Goal: Information Seeking & Learning: Compare options

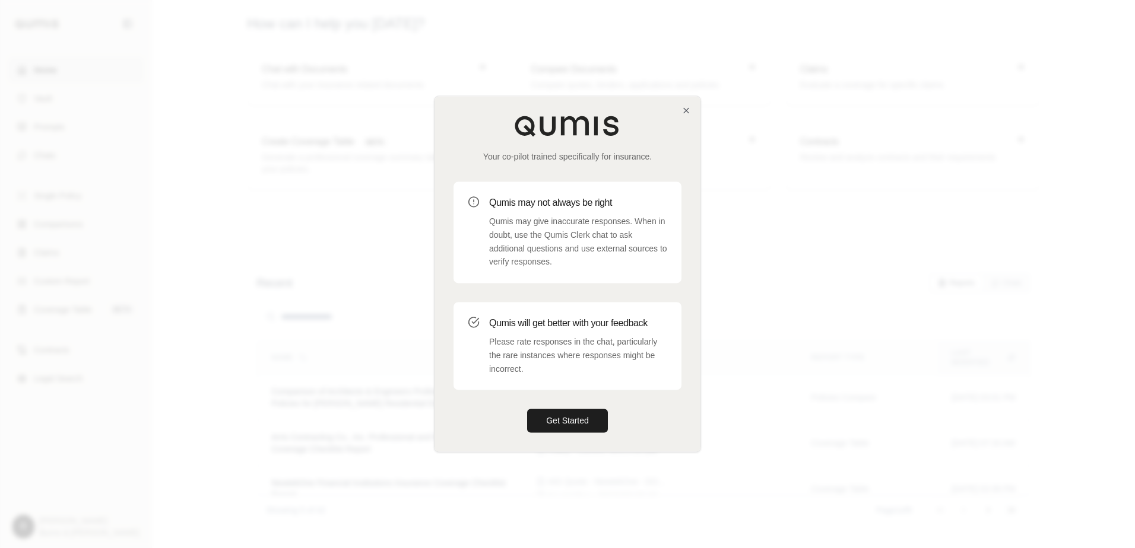
drag, startPoint x: 564, startPoint y: 428, endPoint x: 474, endPoint y: 396, distance: 95.0
click at [564, 427] on button "Get Started" at bounding box center [567, 422] width 81 height 24
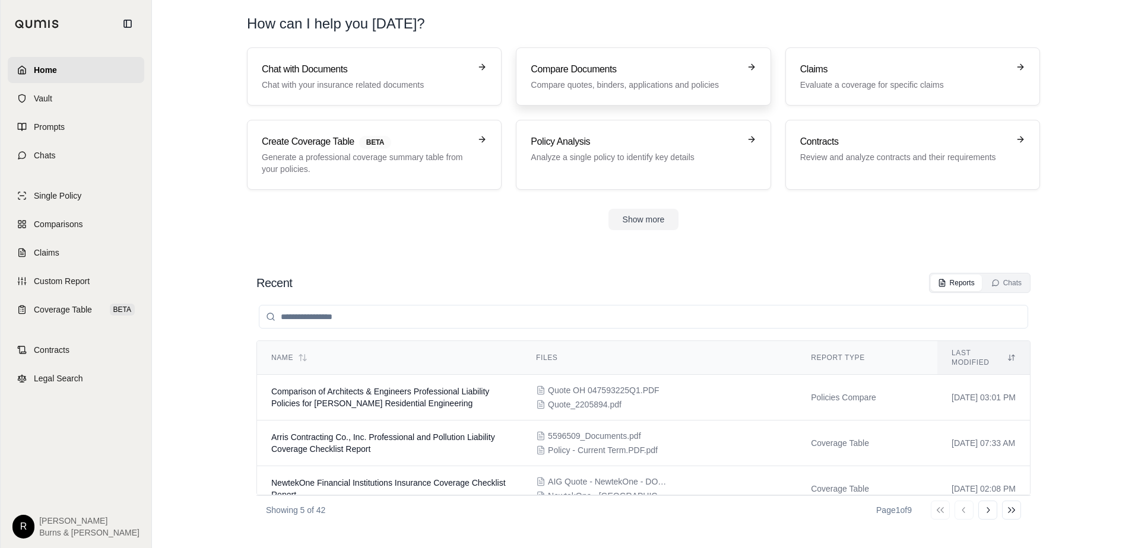
click at [553, 75] on h3 "Compare Documents" at bounding box center [635, 69] width 208 height 14
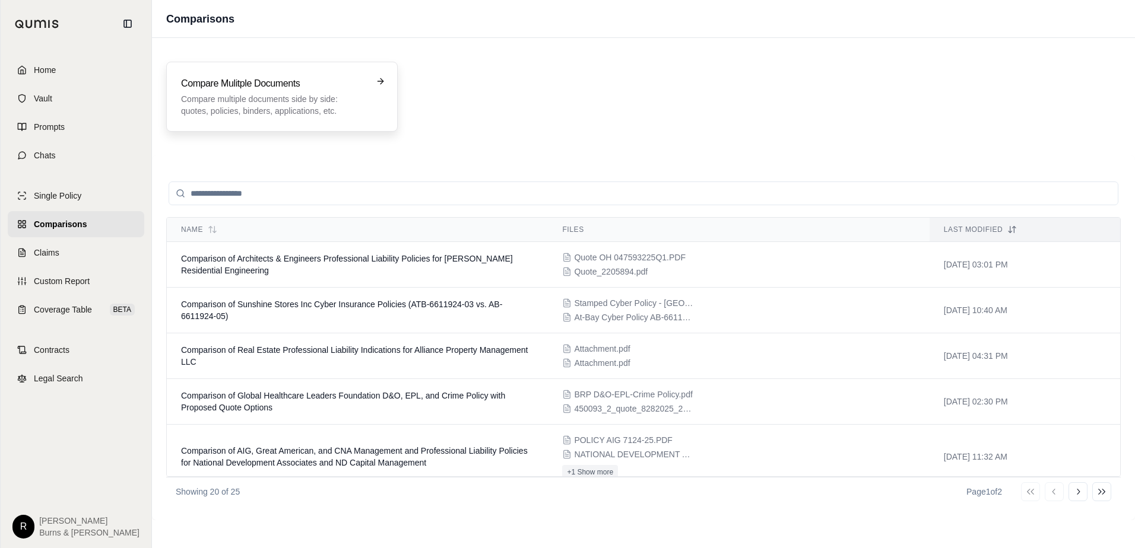
click at [241, 110] on p "Compare multiple documents side by side: quotes, policies, binders, application…" at bounding box center [273, 105] width 185 height 24
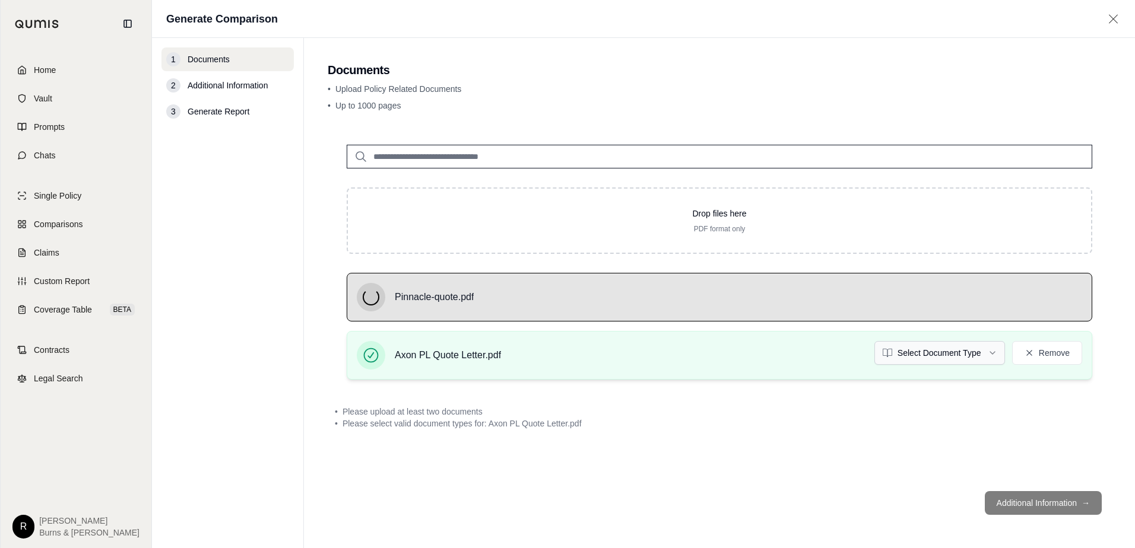
click at [992, 355] on html "Home Vault Prompts Chats Single Policy Comparisons Claims Custom Report Coverag…" at bounding box center [567, 274] width 1135 height 548
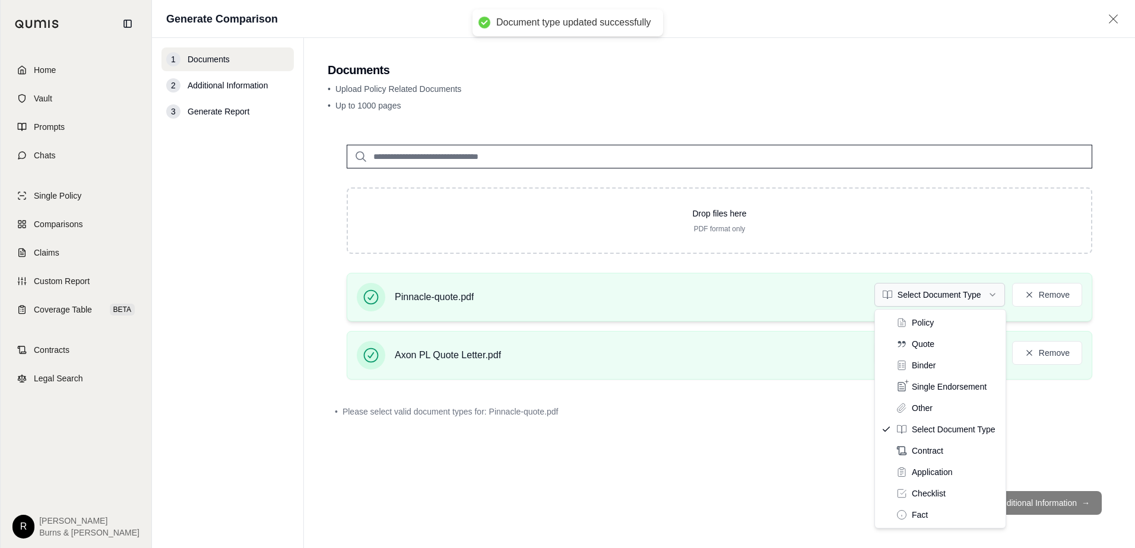
click at [996, 296] on html "Document type updated successfully Home Vault Prompts Chats Single Policy Compa…" at bounding box center [567, 274] width 1135 height 548
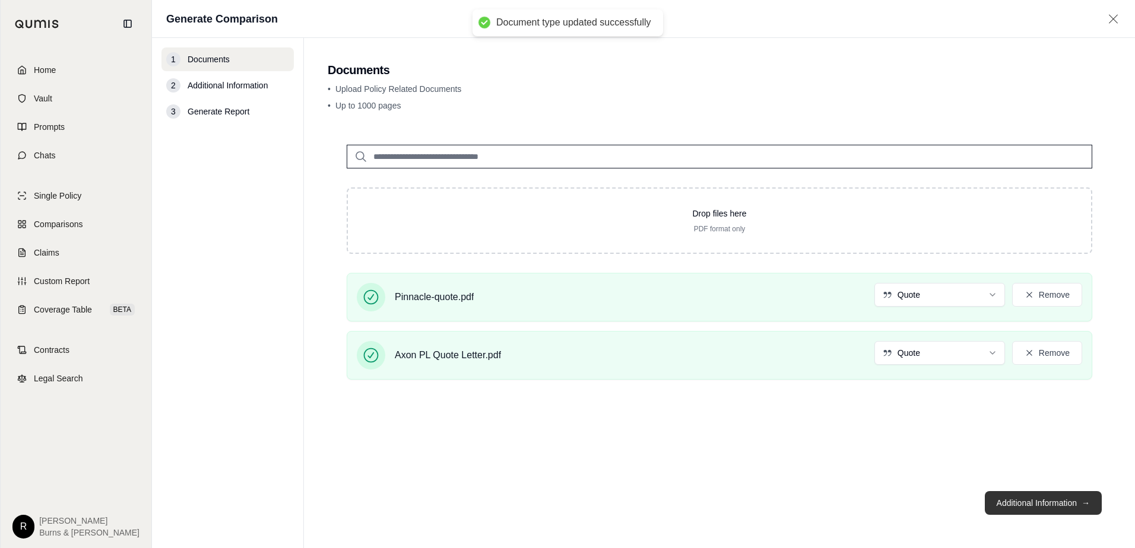
click at [1010, 500] on button "Additional Information →" at bounding box center [1043, 503] width 117 height 24
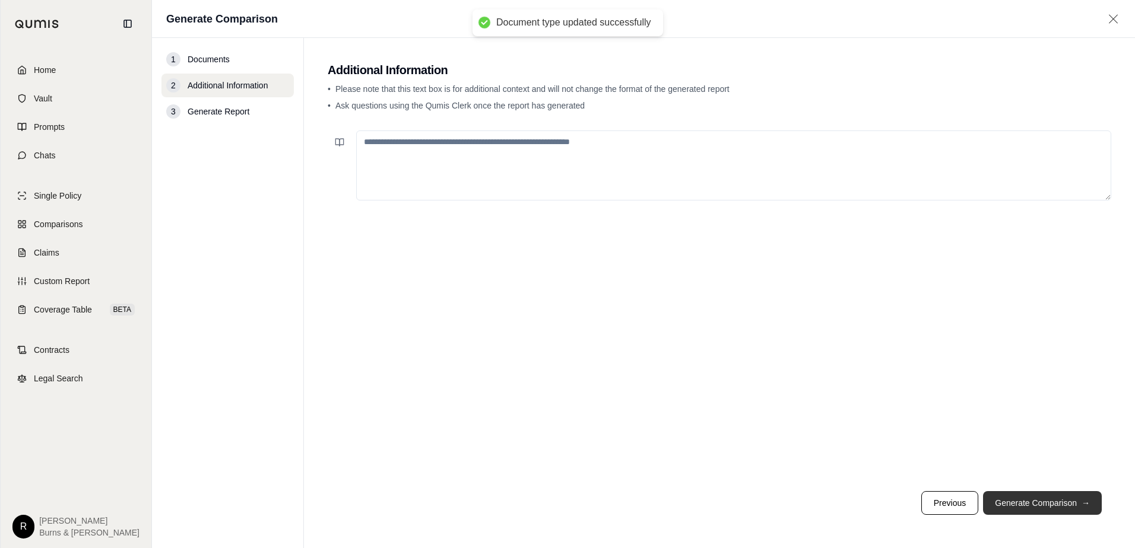
click at [1013, 499] on button "Generate Comparison →" at bounding box center [1042, 503] width 119 height 24
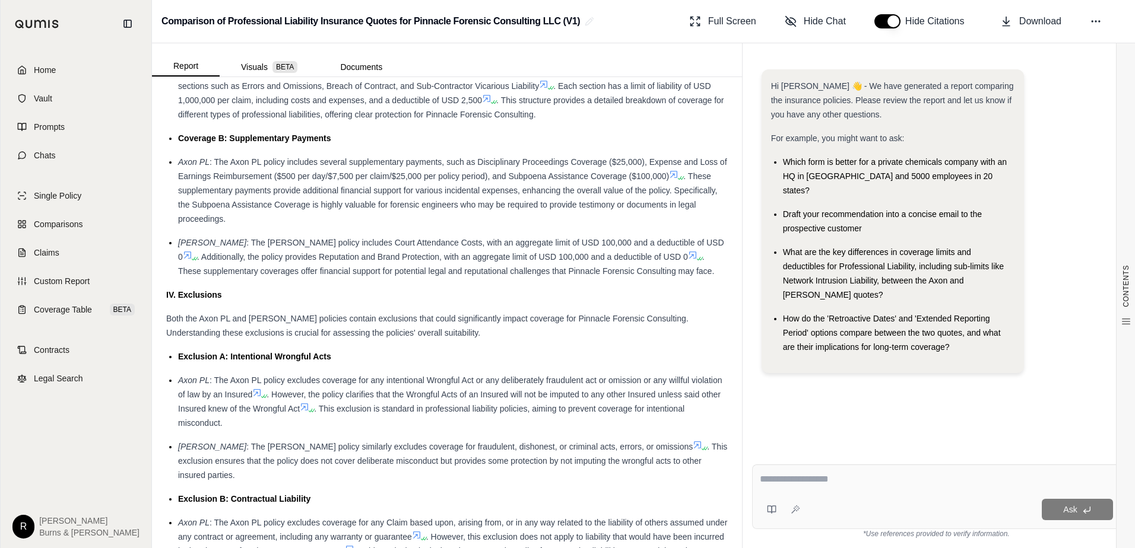
scroll to position [1484, 0]
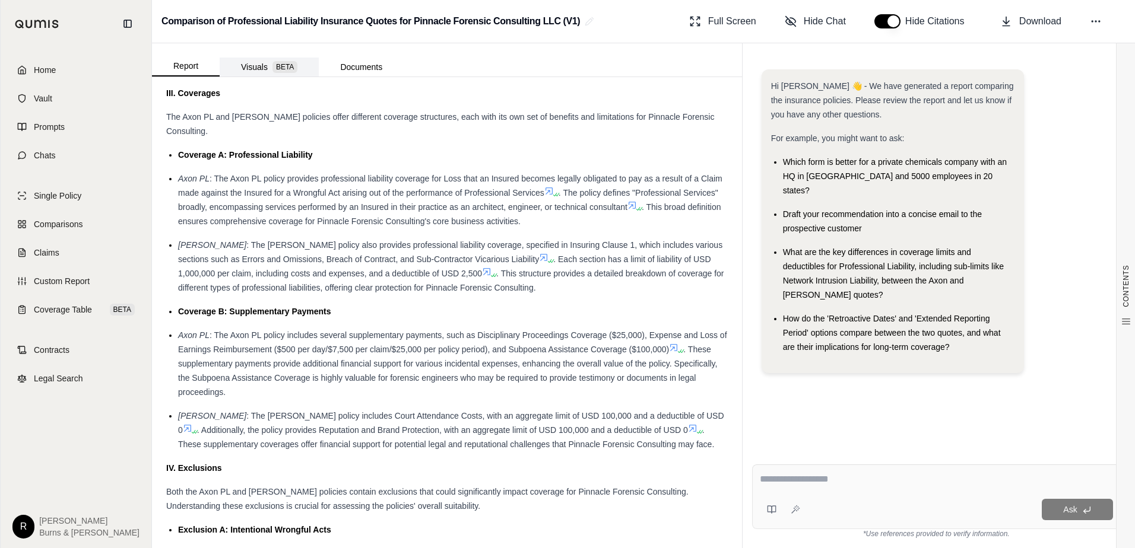
click at [255, 62] on button "Visuals BETA" at bounding box center [269, 67] width 99 height 19
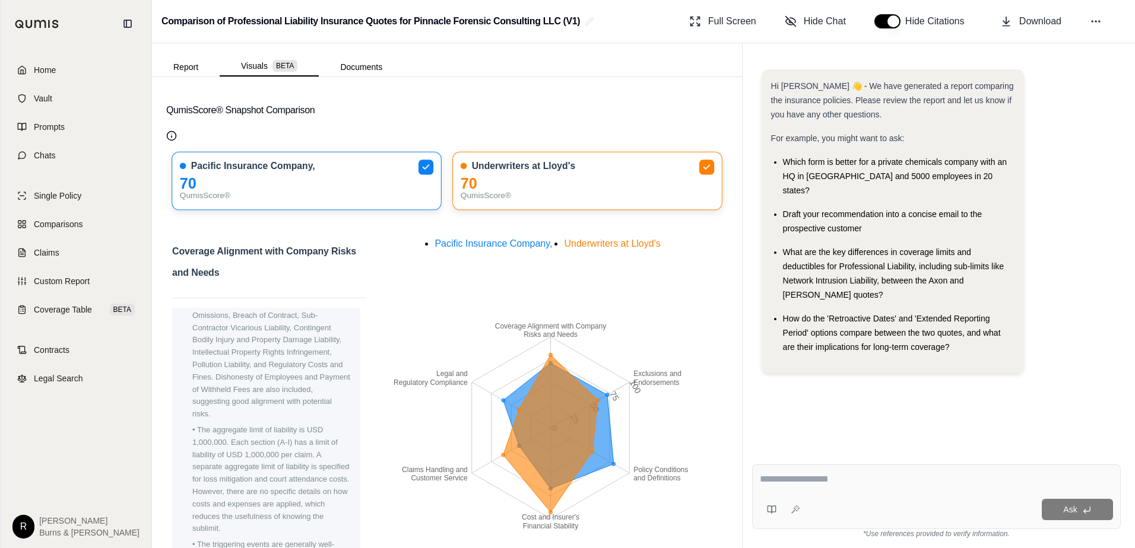
scroll to position [255, 0]
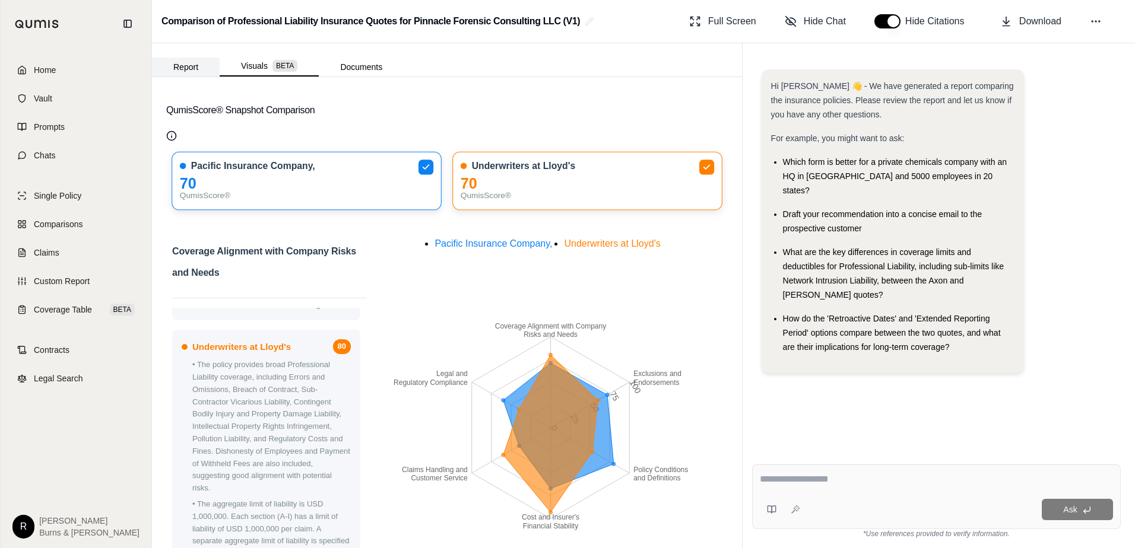
click at [189, 71] on button "Report" at bounding box center [186, 67] width 68 height 19
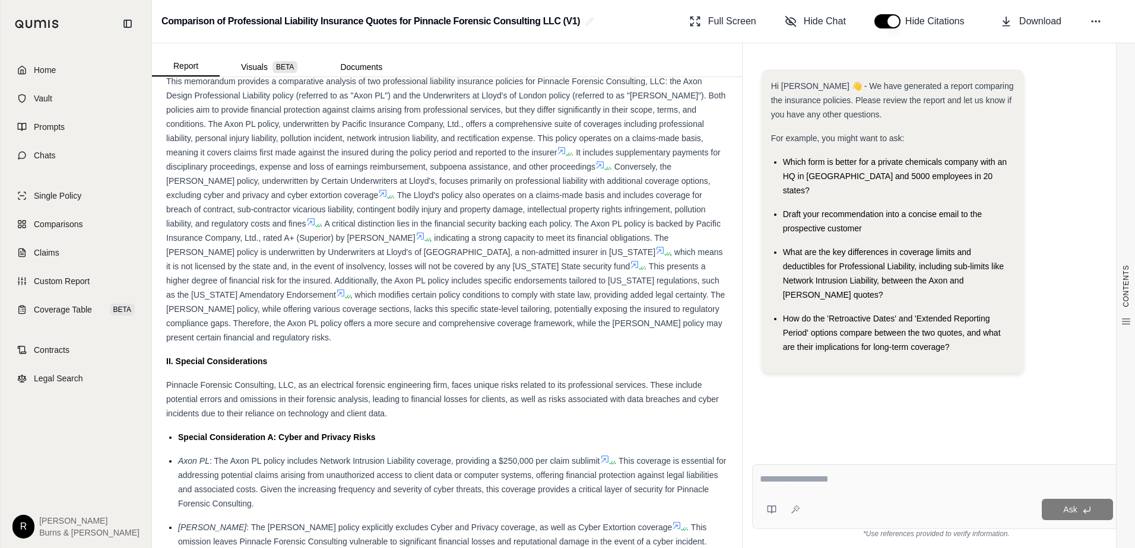
scroll to position [653, 0]
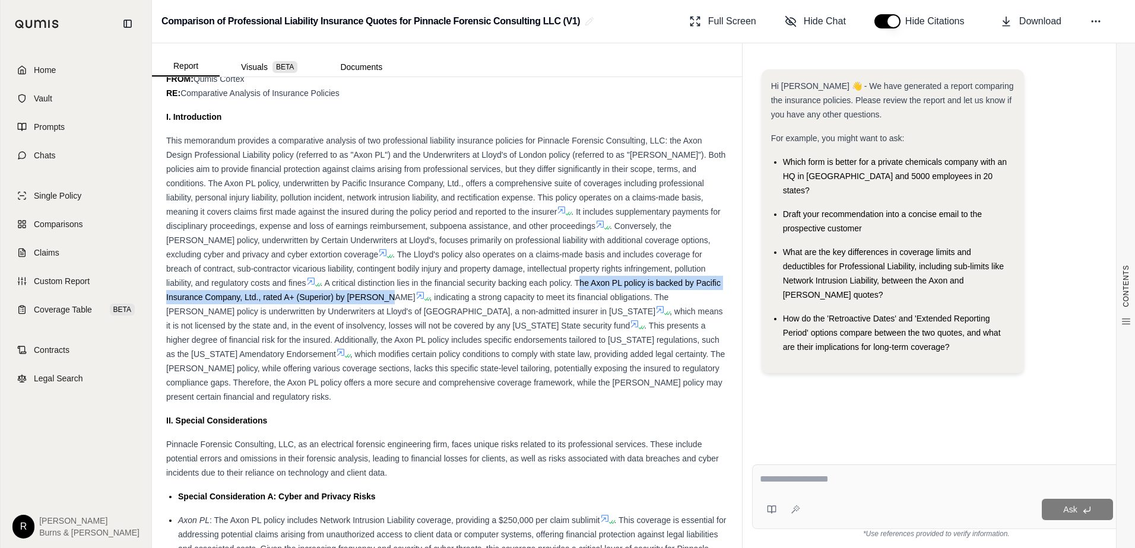
drag, startPoint x: 535, startPoint y: 282, endPoint x: 343, endPoint y: 293, distance: 192.6
click at [343, 293] on span ". A critical distinction lies in the financial security backing each policy. Th…" at bounding box center [443, 290] width 554 height 24
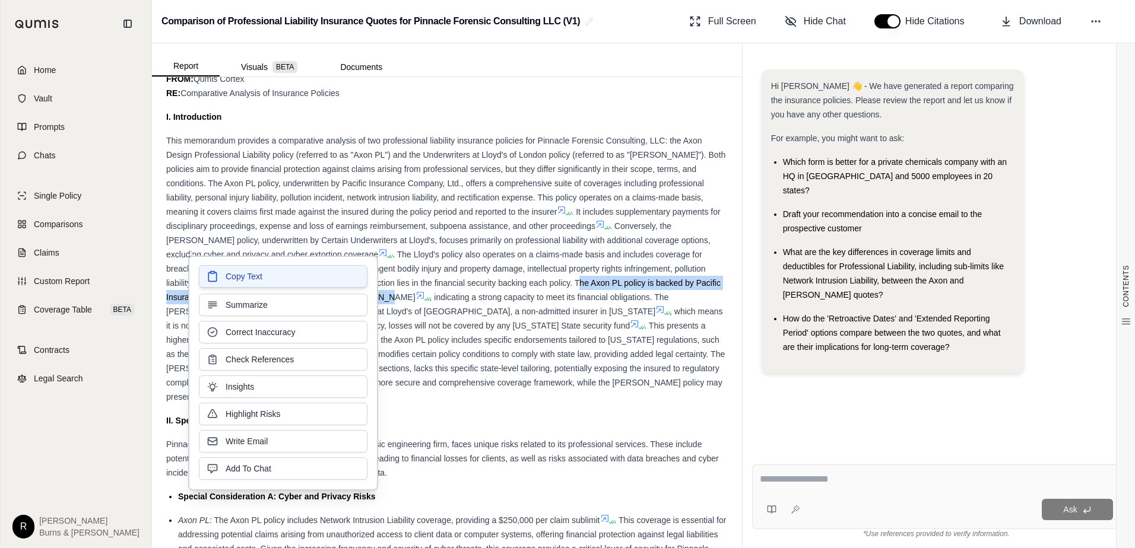
click at [250, 281] on span "Copy Text" at bounding box center [244, 277] width 37 height 12
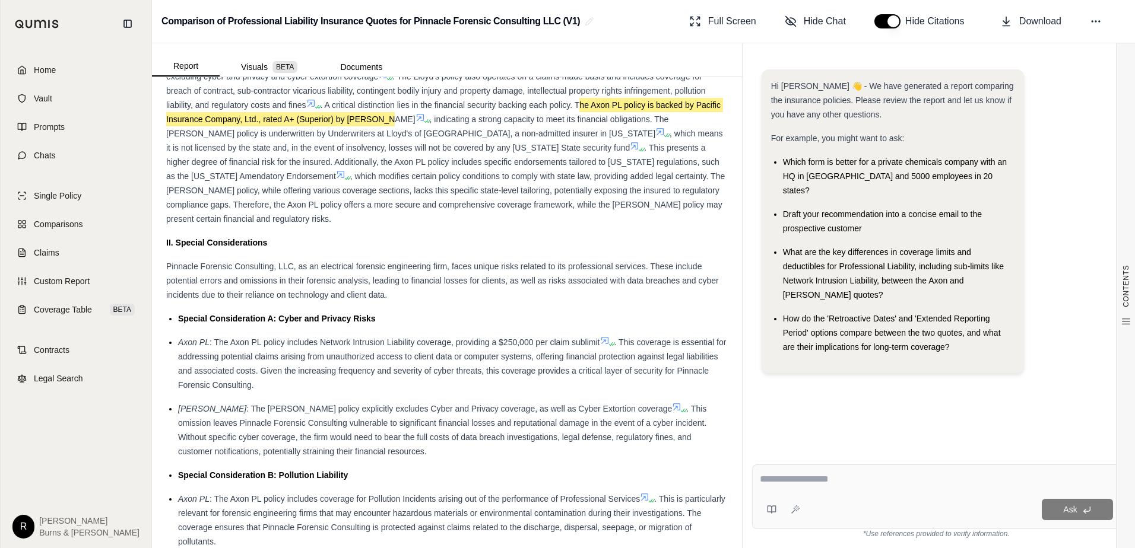
scroll to position [890, 0]
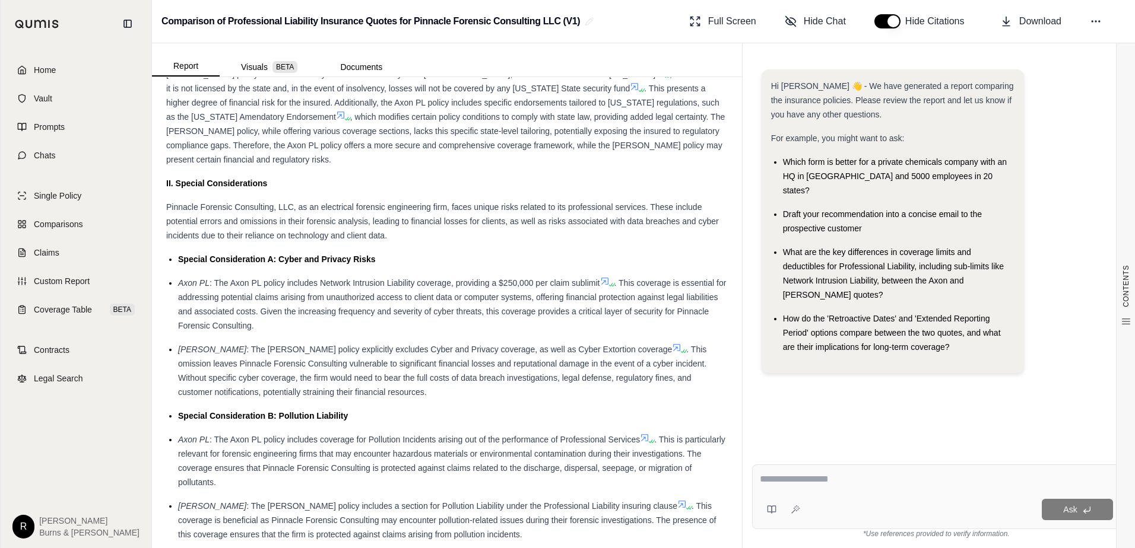
drag, startPoint x: 293, startPoint y: 283, endPoint x: 279, endPoint y: 280, distance: 14.7
click at [293, 283] on span ". This coverage is essential for addressing potential claims arising from unaut…" at bounding box center [452, 304] width 548 height 52
drag, startPoint x: 216, startPoint y: 268, endPoint x: 600, endPoint y: 268, distance: 384.0
click at [600, 278] on span ": The Axon PL policy includes Network Intrusion Liability coverage, providing a…" at bounding box center [405, 282] width 391 height 9
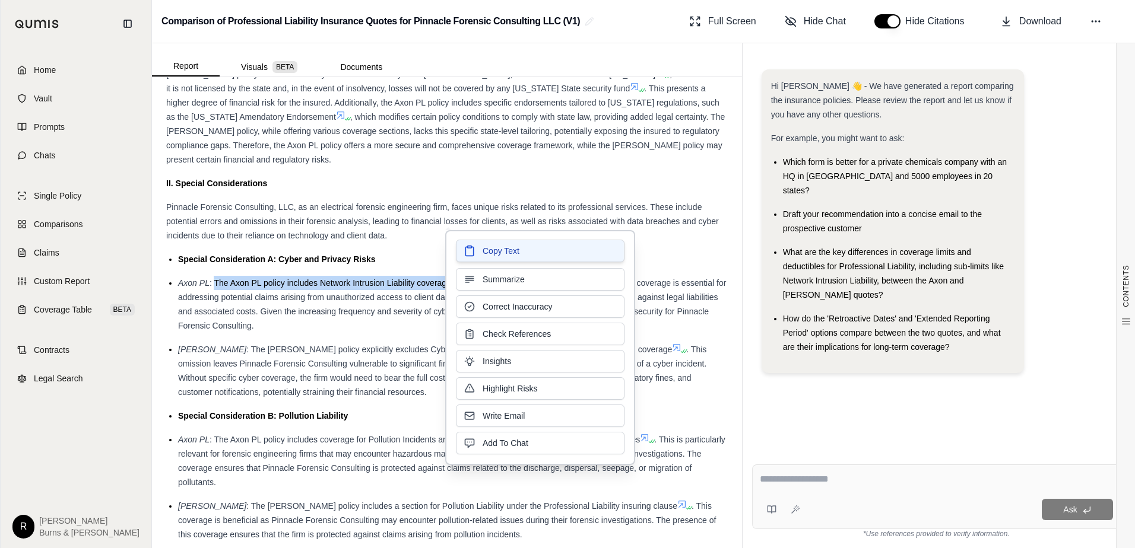
click at [487, 255] on span "Copy Text" at bounding box center [501, 251] width 37 height 12
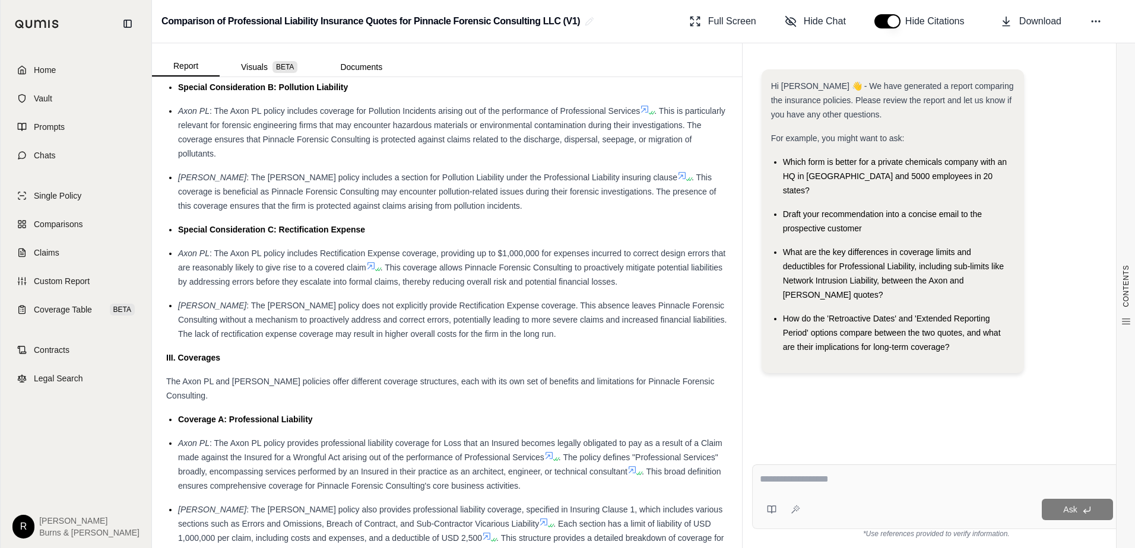
scroll to position [1246, 0]
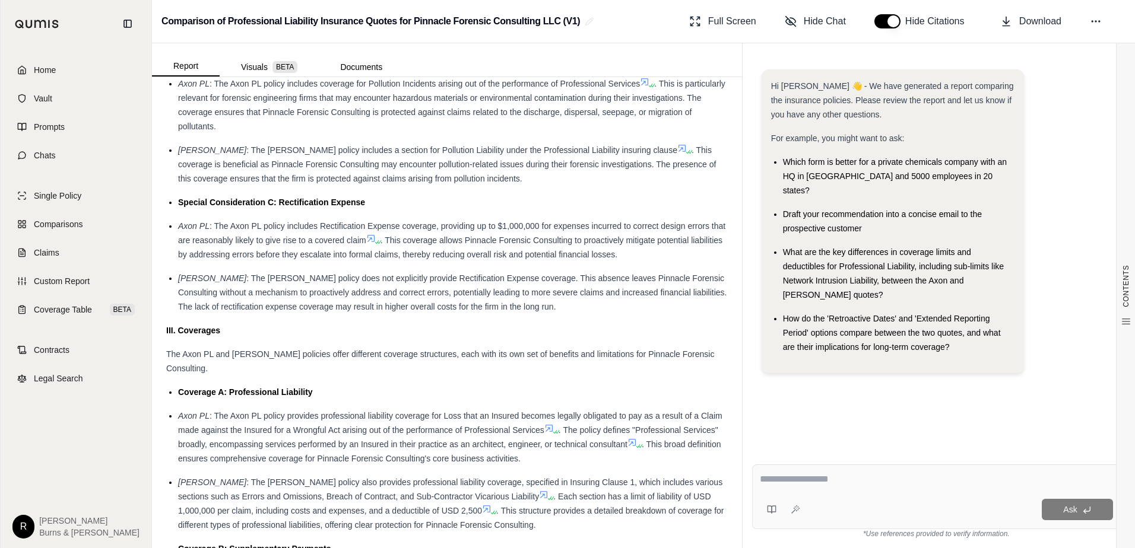
drag, startPoint x: 214, startPoint y: 212, endPoint x: 383, endPoint y: 226, distance: 169.7
click at [383, 226] on span ": The Axon PL policy includes Rectification Expense coverage, providing up to $…" at bounding box center [451, 233] width 547 height 24
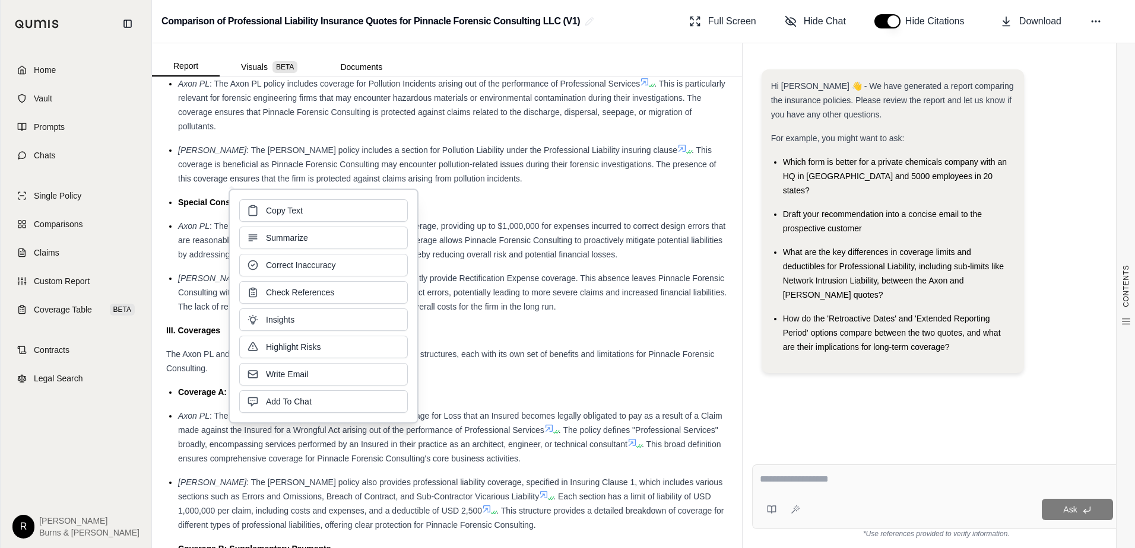
drag, startPoint x: 383, startPoint y: 226, endPoint x: 233, endPoint y: 211, distance: 151.5
click at [290, 212] on span "Copy Text" at bounding box center [284, 211] width 37 height 12
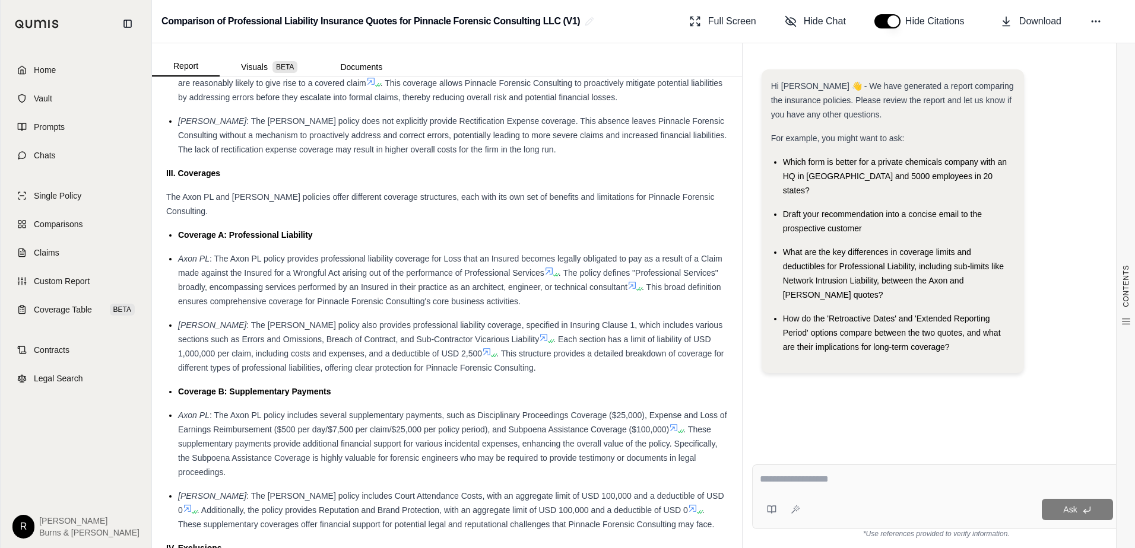
scroll to position [1424, 0]
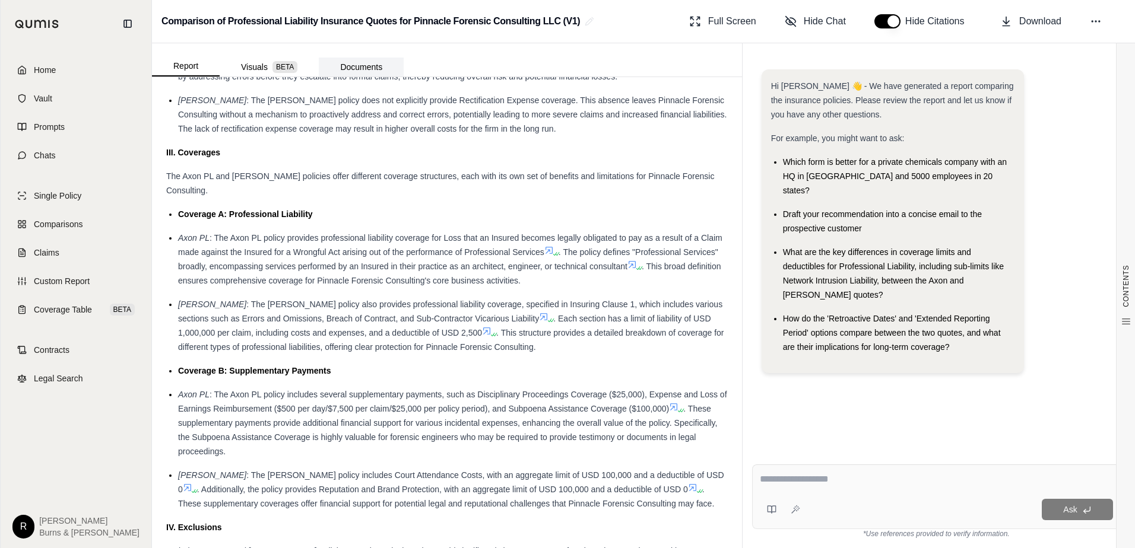
click at [363, 68] on button "Documents" at bounding box center [361, 67] width 85 height 19
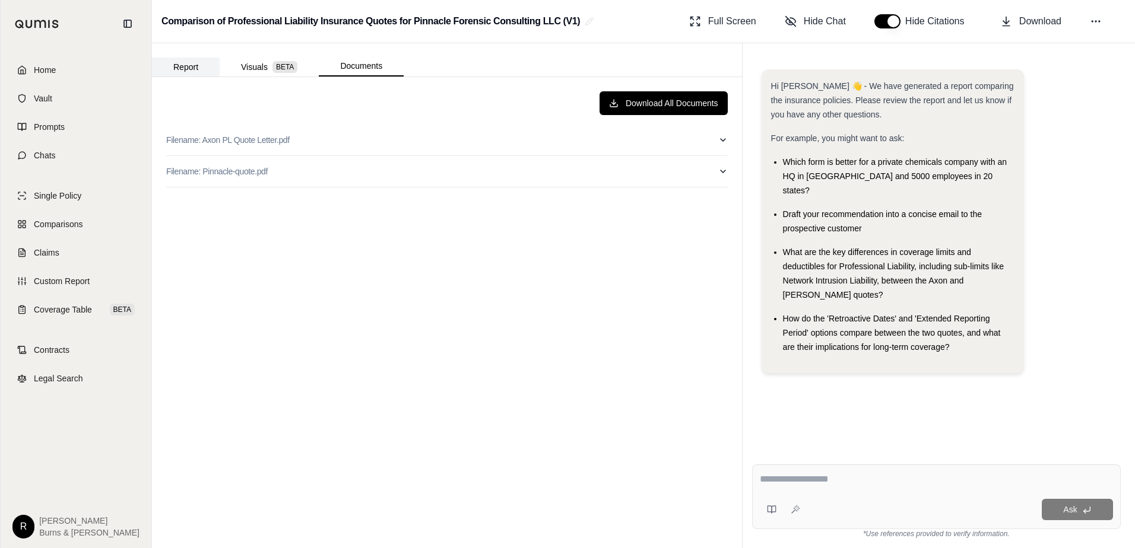
click at [187, 66] on button "Report" at bounding box center [186, 67] width 68 height 19
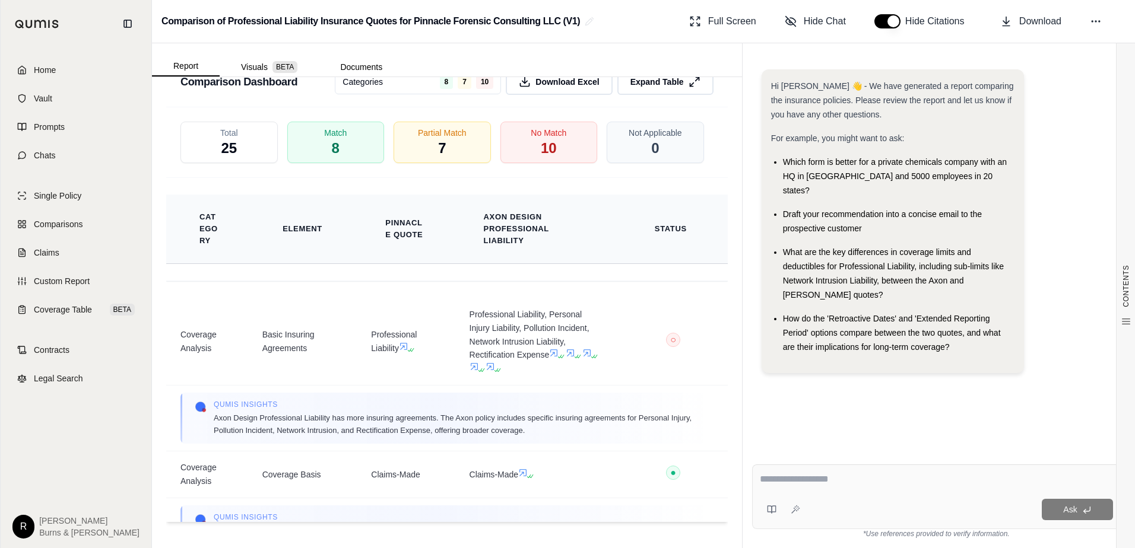
scroll to position [2564, 0]
click at [1101, 29] on button at bounding box center [1095, 21] width 21 height 21
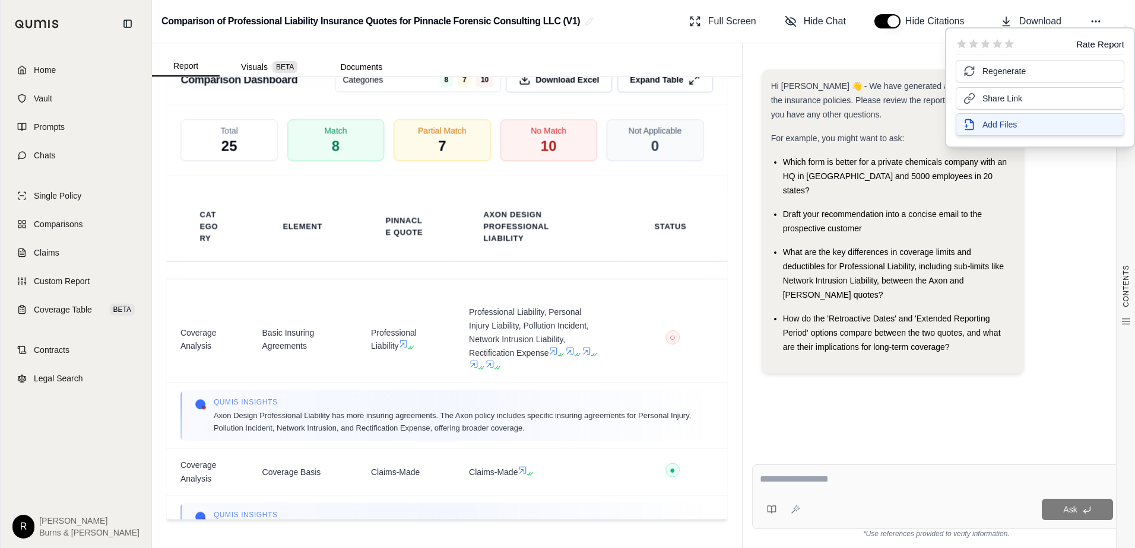
click at [1027, 127] on button "Add Files" at bounding box center [1040, 124] width 169 height 23
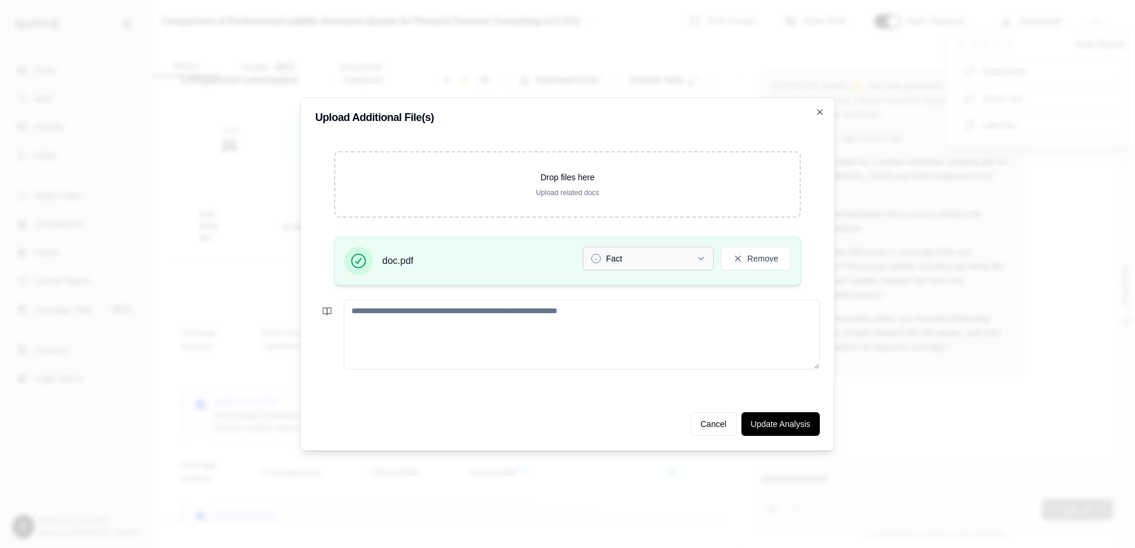
click at [698, 260] on icon "button" at bounding box center [700, 258] width 9 height 9
click at [764, 424] on button "Update Analysis" at bounding box center [780, 424] width 78 height 24
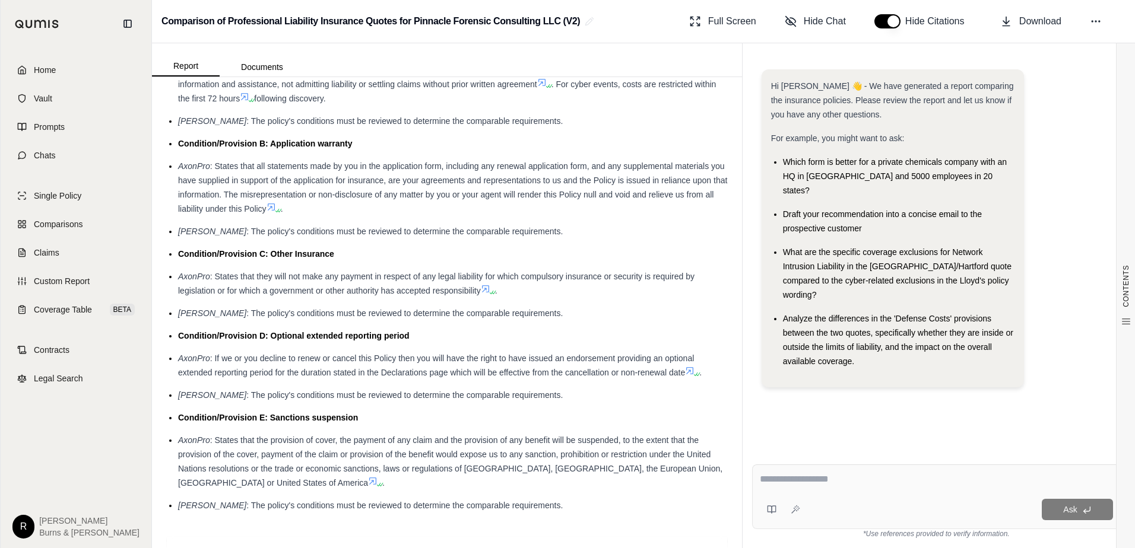
click at [594, 190] on li "AxonPro : States that all statements made by you in the application form, inclu…" at bounding box center [453, 187] width 550 height 57
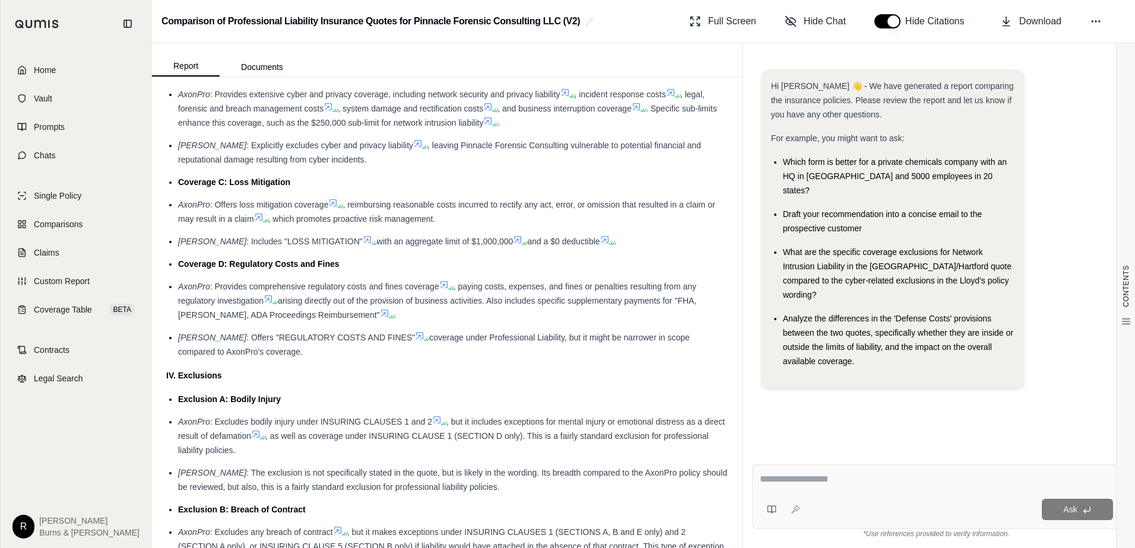
scroll to position [1780, 0]
